Goal: Transaction & Acquisition: Purchase product/service

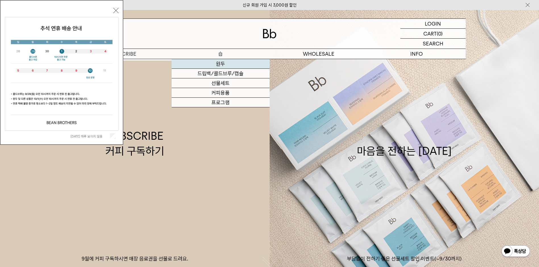
click at [226, 66] on link "원두" at bounding box center [221, 64] width 98 height 10
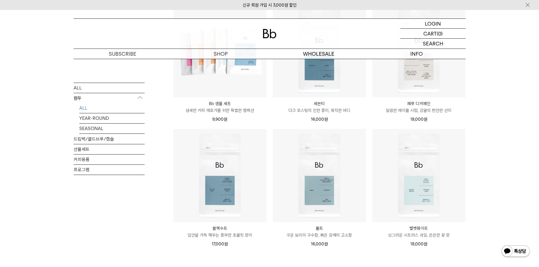
scroll to position [454, 0]
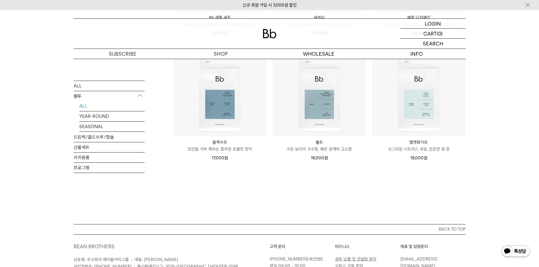
click at [438, 145] on link "벨벳화이트 VELVET WHITE 싱그러운 시트러스 과일, 은은한 꽃 향" at bounding box center [418, 146] width 93 height 14
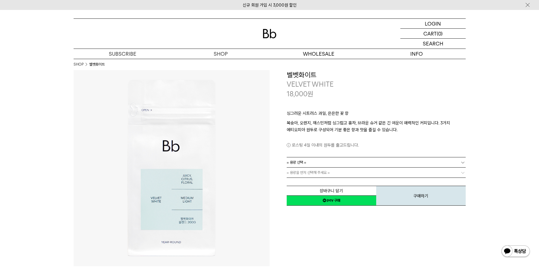
click at [346, 159] on link "= 용량 선택 =" at bounding box center [376, 162] width 179 height 10
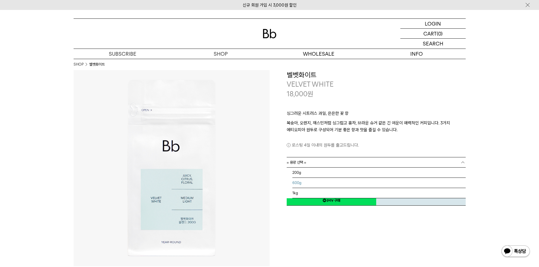
click at [319, 184] on li "600g" at bounding box center [378, 183] width 173 height 10
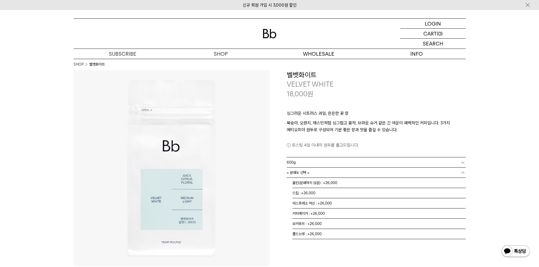
click at [332, 173] on link "= 분쇄도 선택 =" at bounding box center [376, 173] width 179 height 10
click at [326, 185] on li "홀빈(분쇄하지 않음) : +26,000" at bounding box center [378, 183] width 173 height 10
